Goal: Information Seeking & Learning: Check status

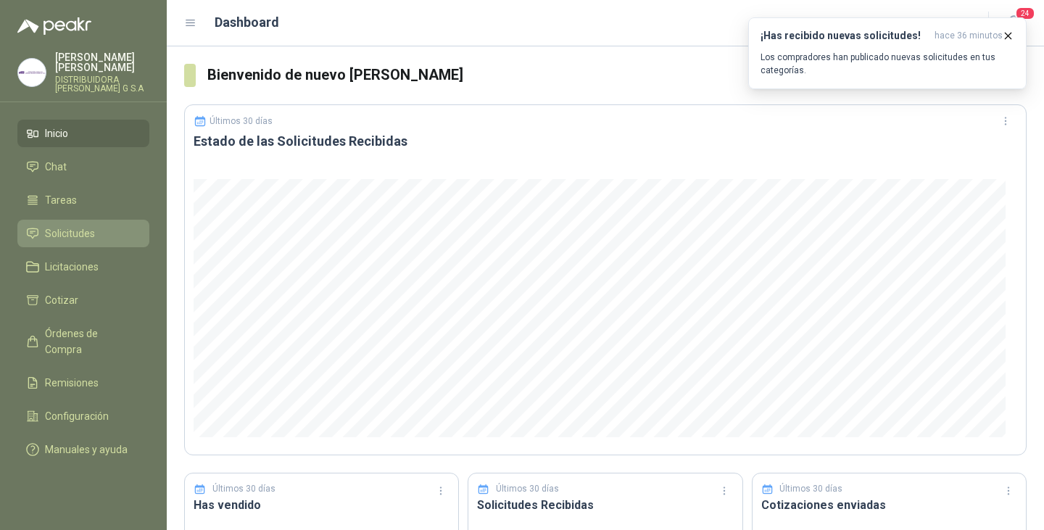
click at [66, 220] on link "Solicitudes" at bounding box center [83, 234] width 132 height 28
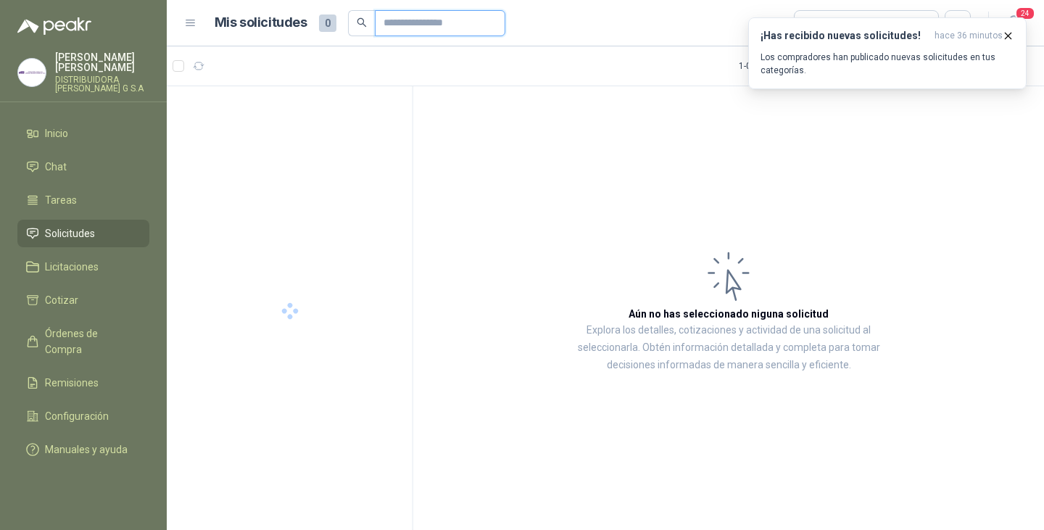
click at [431, 31] on input "text" at bounding box center [434, 23] width 101 height 25
type input "****"
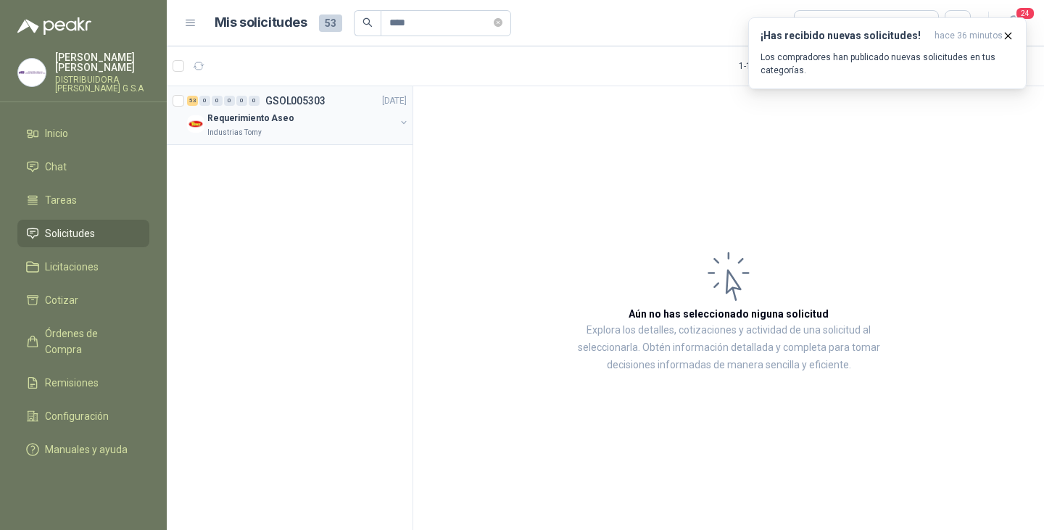
click at [265, 119] on p "Requerimiento Aseo" at bounding box center [250, 119] width 87 height 14
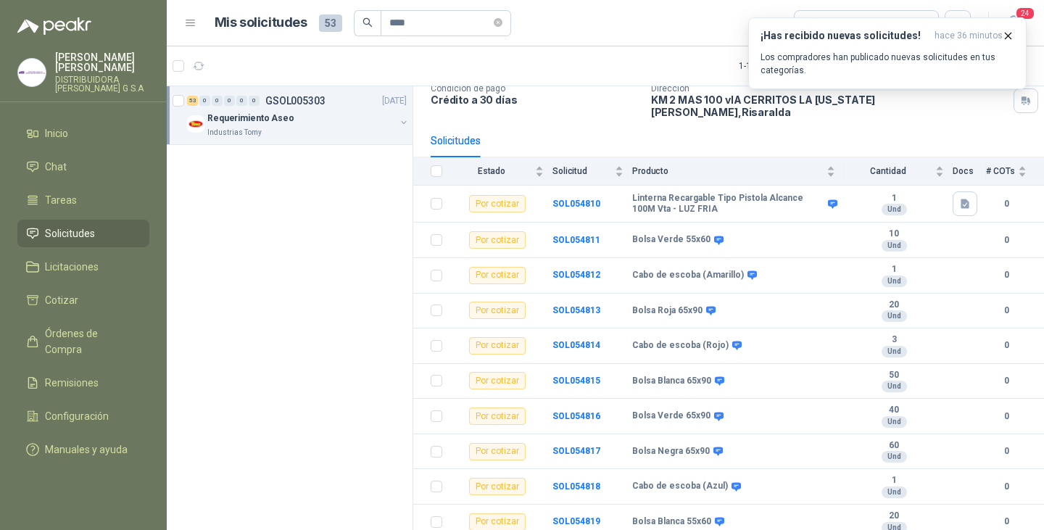
scroll to position [145, 0]
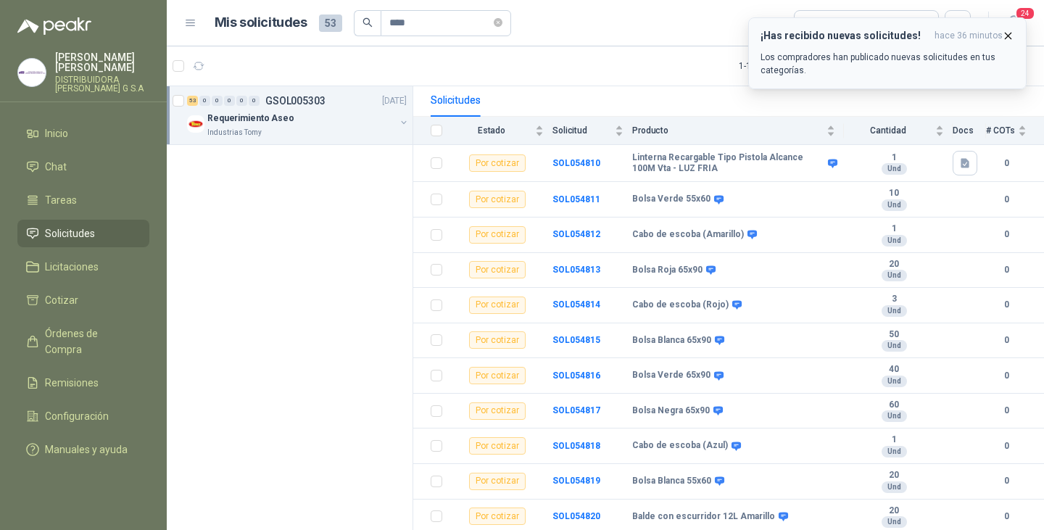
click at [1006, 36] on icon "button" at bounding box center [1008, 36] width 12 height 12
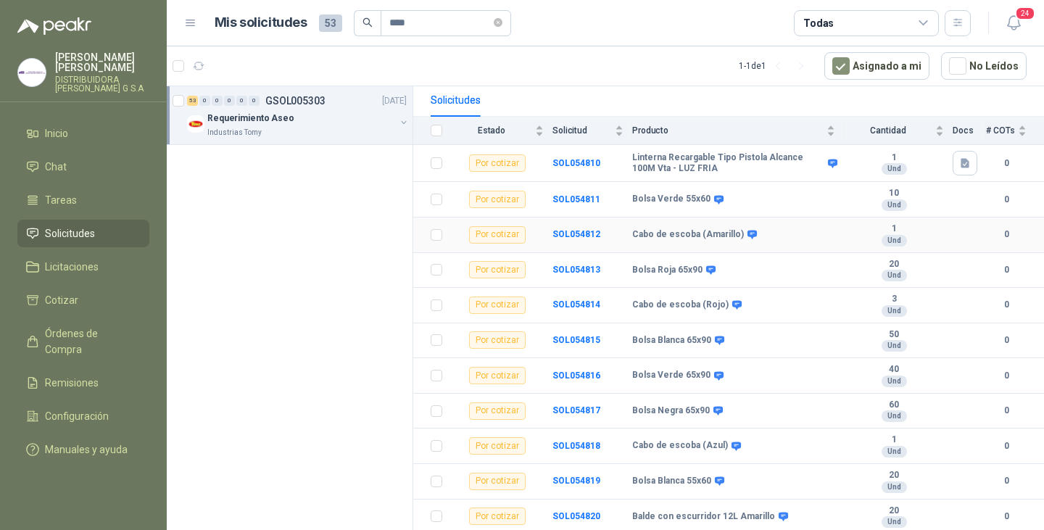
scroll to position [0, 0]
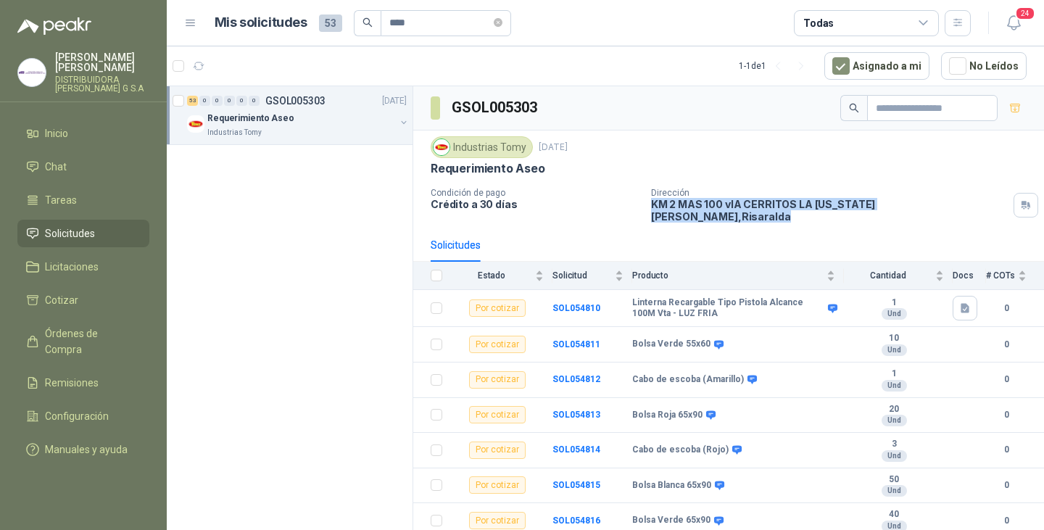
drag, startPoint x: 644, startPoint y: 206, endPoint x: 937, endPoint y: 207, distance: 293.6
click at [937, 207] on div "Condición de pago Crédito a 30 días Dirección KM 2 MAS 100 vIA CERRITOS LA VIRG…" at bounding box center [729, 205] width 596 height 35
copy p "KM 2 MAS 100 vIA CERRITOS LA VIRGINIA Pereira , Risaralda"
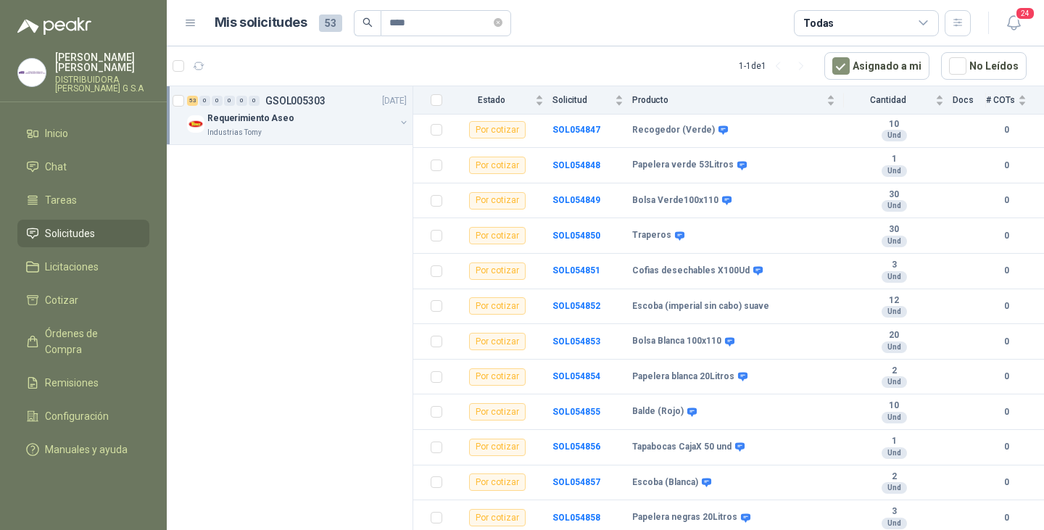
scroll to position [1324, 0]
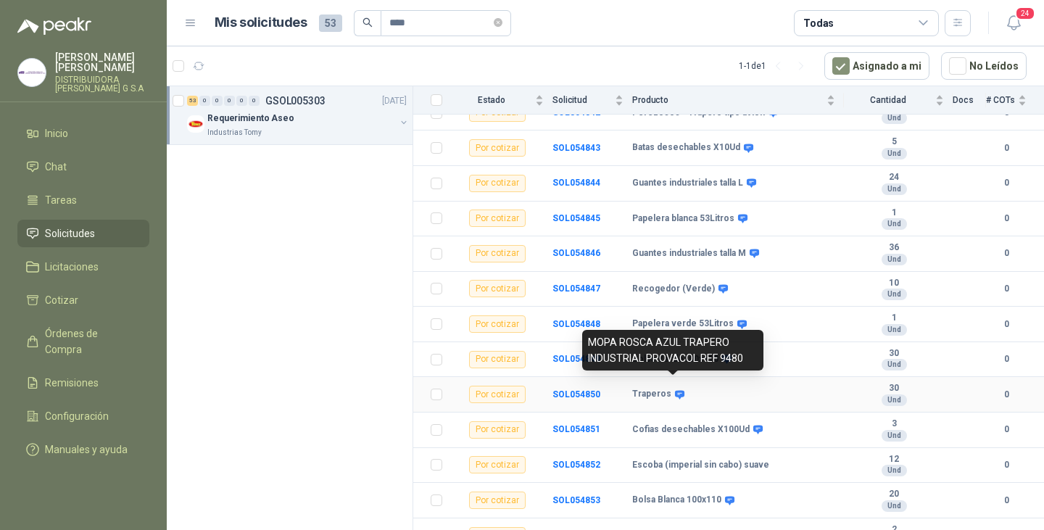
click at [677, 390] on icon at bounding box center [679, 394] width 9 height 9
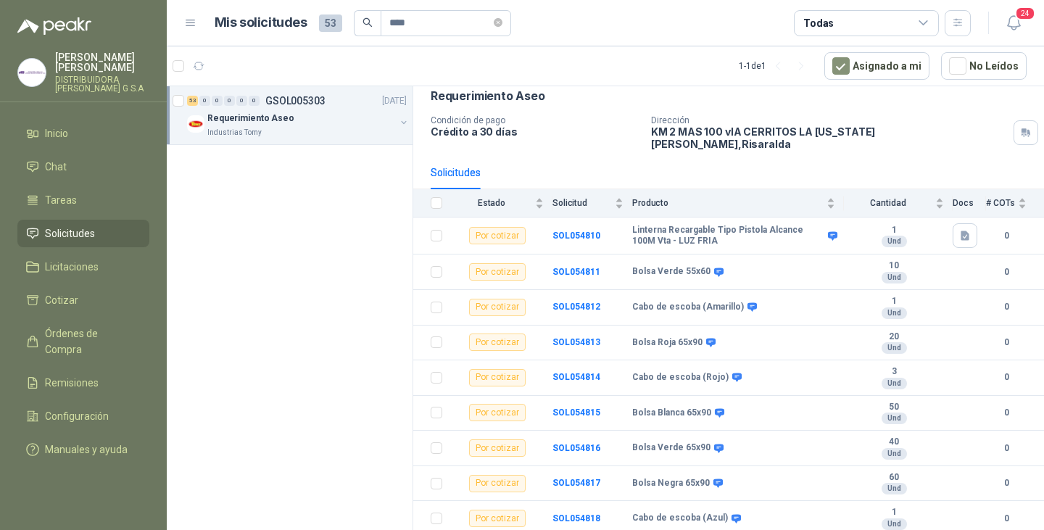
scroll to position [0, 0]
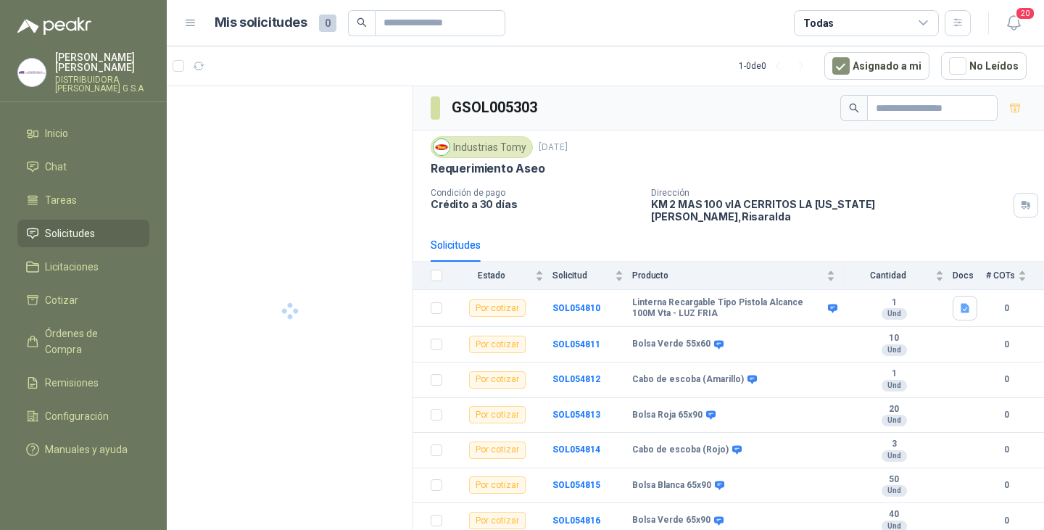
click at [78, 225] on span "Solicitudes" at bounding box center [70, 233] width 50 height 16
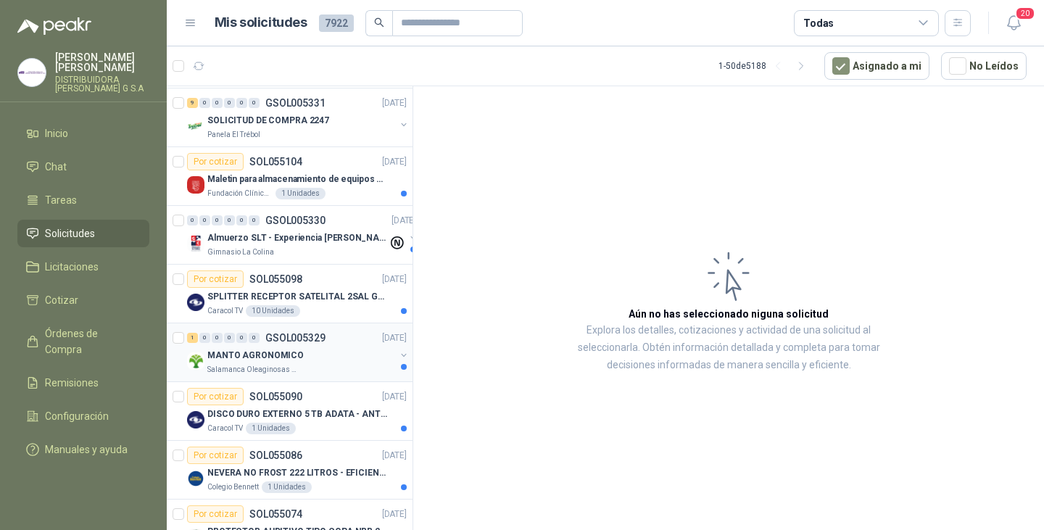
scroll to position [145, 0]
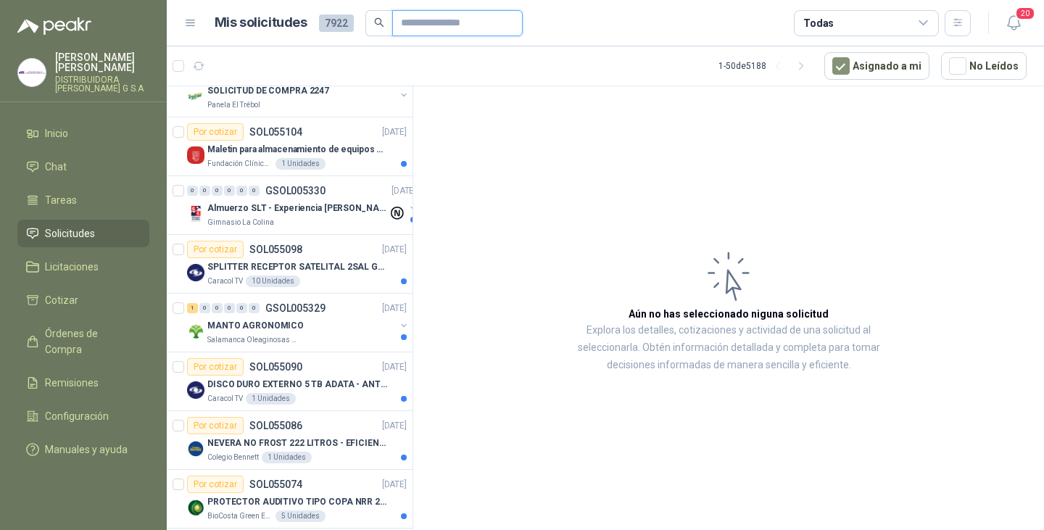
click at [429, 25] on input "text" at bounding box center [451, 23] width 101 height 25
type input "*****"
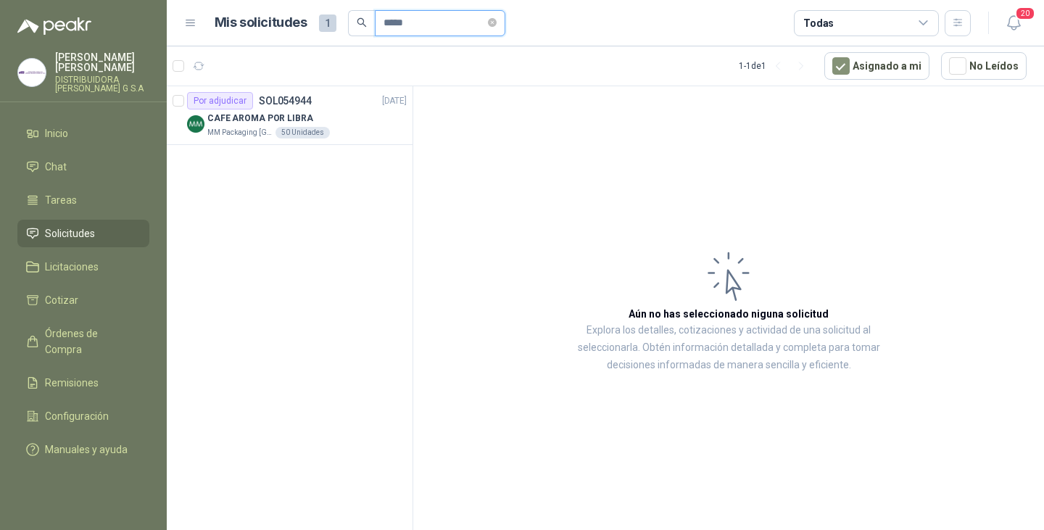
scroll to position [0, 0]
click at [239, 120] on p "CAFE AROMA POR LIBRA" at bounding box center [260, 119] width 106 height 14
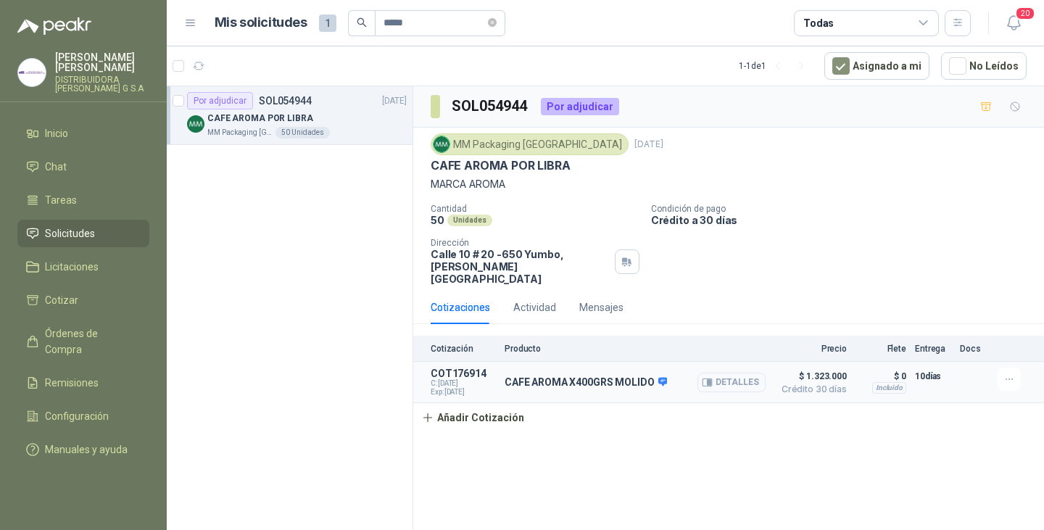
click at [719, 373] on button "Detalles" at bounding box center [731, 383] width 68 height 20
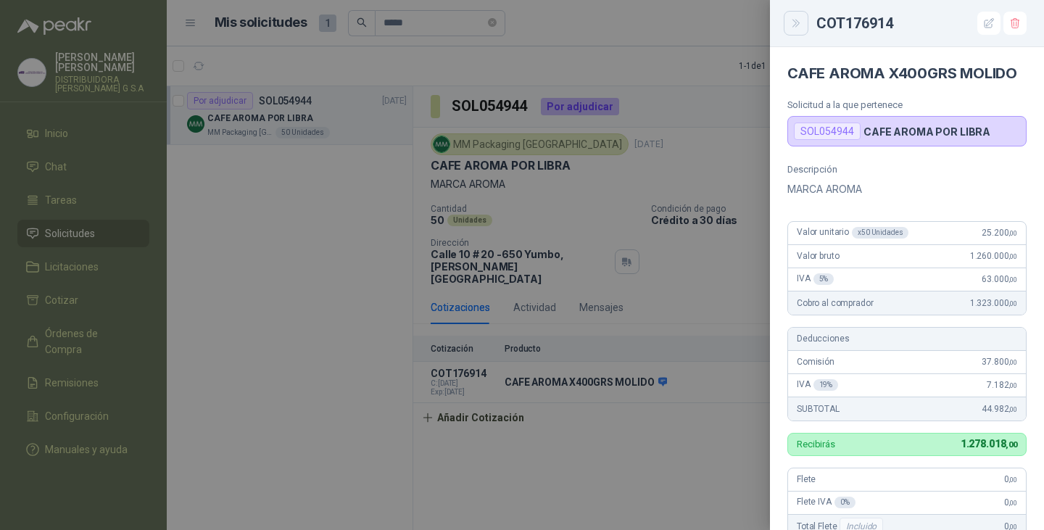
click at [787, 23] on button "Close" at bounding box center [796, 23] width 25 height 25
